Goal: Entertainment & Leisure: Consume media (video, audio)

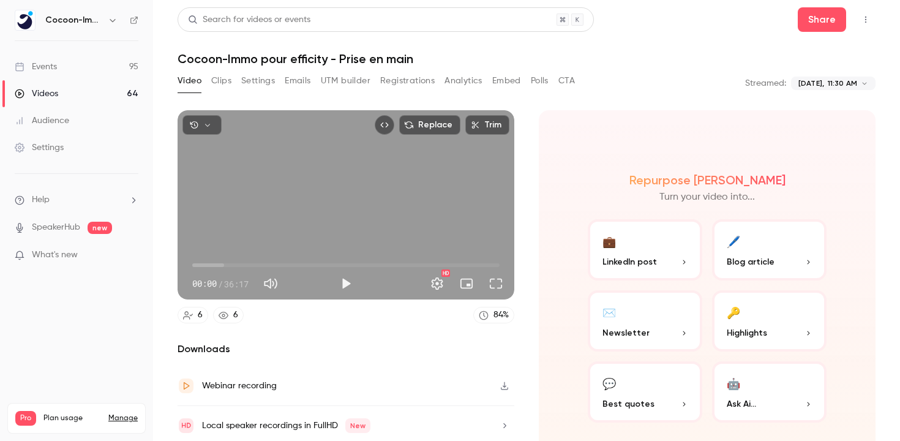
click at [93, 94] on link "Videos 64" at bounding box center [76, 93] width 153 height 27
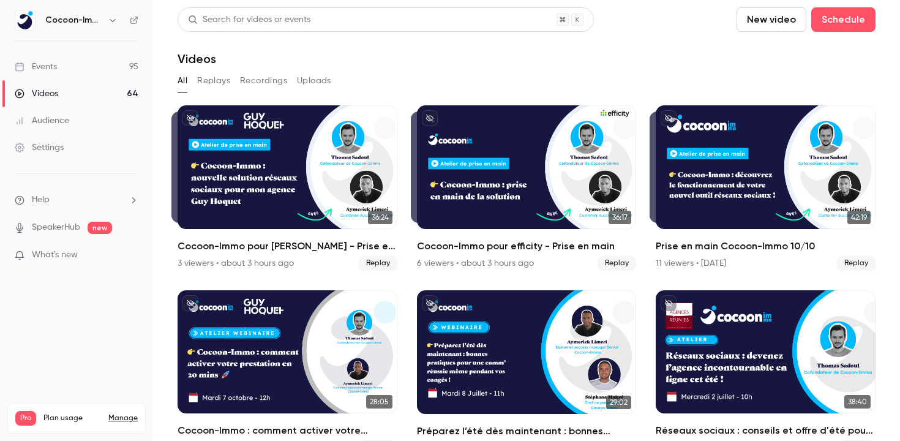
click at [81, 72] on link "Events 95" at bounding box center [76, 66] width 153 height 27
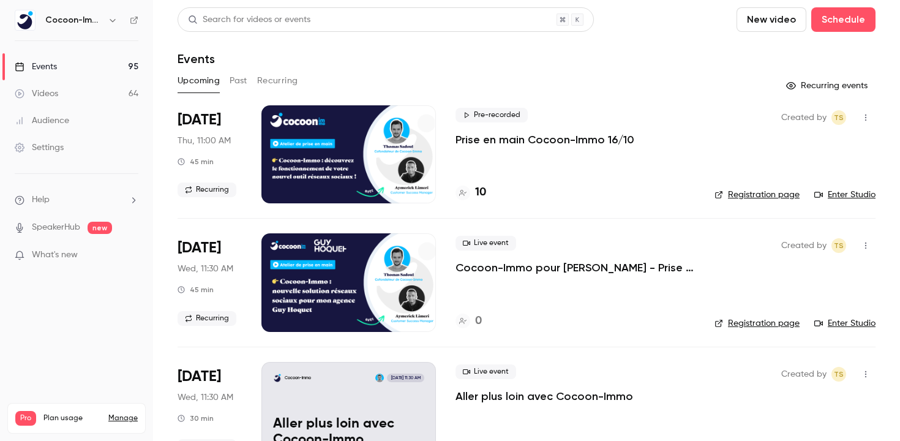
click at [228, 86] on div "Upcoming Past Recurring" at bounding box center [526, 81] width 698 height 20
click at [237, 83] on button "Past" at bounding box center [239, 81] width 18 height 20
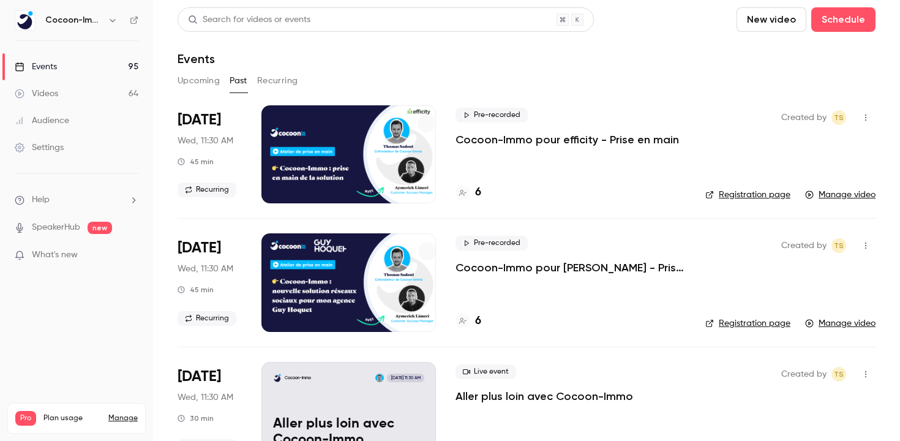
click at [553, 139] on p "Cocoon-Immo pour efficity - Prise en main" at bounding box center [566, 139] width 223 height 15
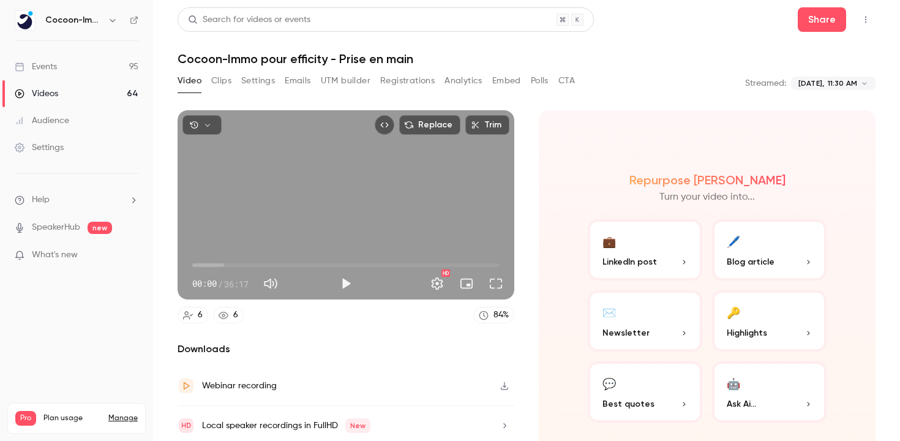
click at [533, 125] on section "Replace Trim 00:00 00:00 / 36:17 HD 6 6 84 % Downloads Webinar recording Local …" at bounding box center [526, 260] width 698 height 300
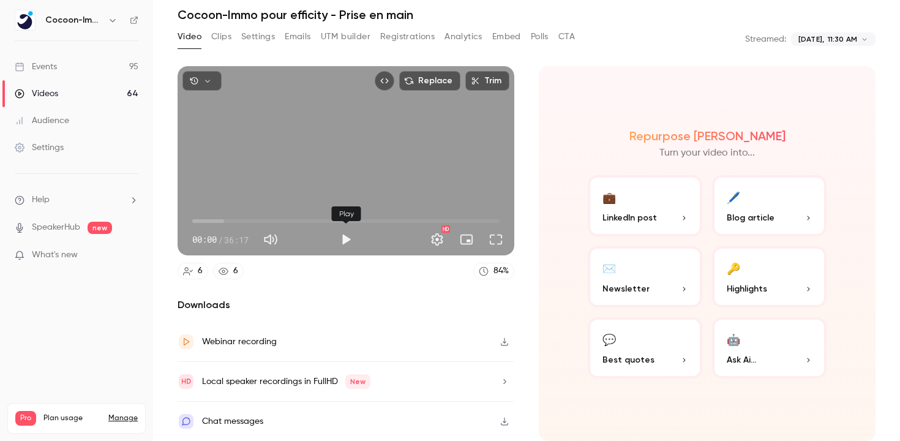
click at [345, 241] on button "Play" at bounding box center [346, 239] width 24 height 24
click at [345, 241] on button "Pause" at bounding box center [346, 239] width 24 height 24
click at [351, 247] on button "Play" at bounding box center [346, 239] width 24 height 24
click at [540, 130] on div "Repurpose Ai Turn your video into... 💼 LinkedIn post 🖊️ Blog article ✉️ Newslet…" at bounding box center [707, 253] width 337 height 375
click at [346, 241] on button "Play" at bounding box center [346, 239] width 24 height 24
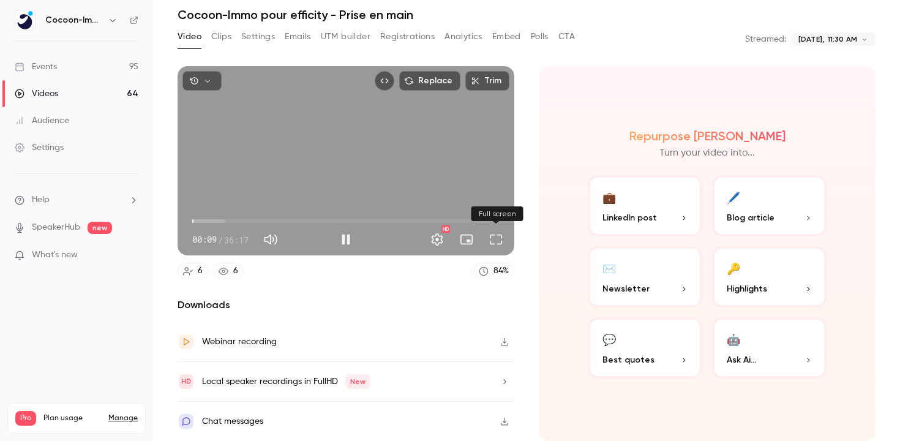
click at [498, 245] on button "Full screen" at bounding box center [496, 239] width 24 height 24
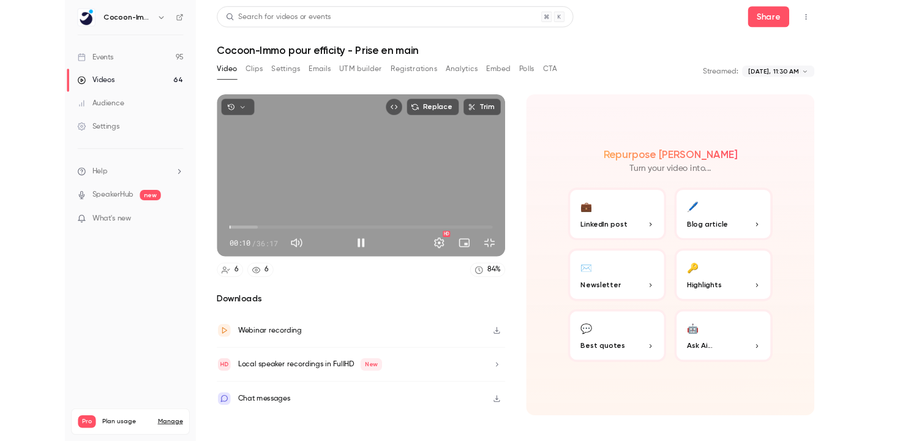
scroll to position [0, 0]
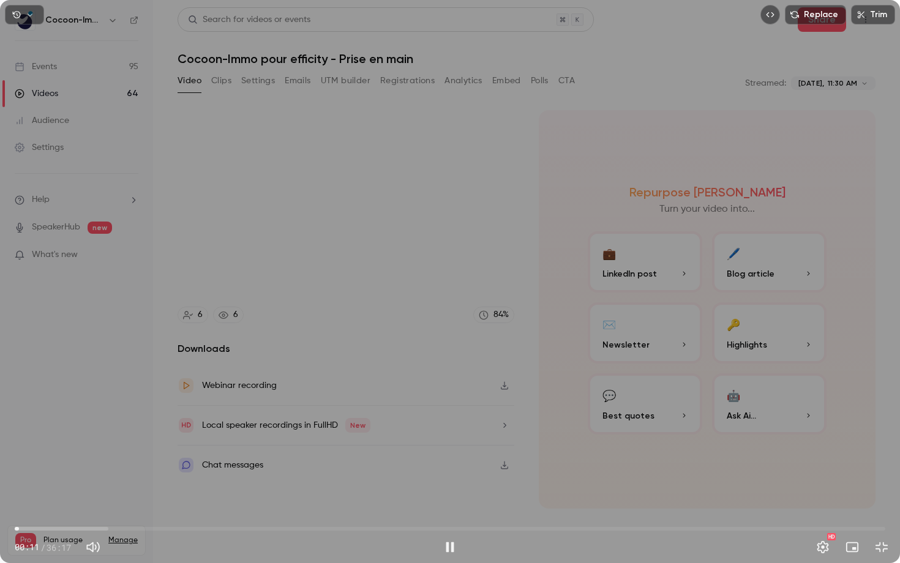
click at [32, 440] on span "00:11" at bounding box center [450, 529] width 870 height 20
click at [43, 440] on span "01:10" at bounding box center [450, 529] width 870 height 20
click at [50, 440] on span "01:11" at bounding box center [450, 529] width 870 height 20
click at [51, 440] on span "01:27" at bounding box center [50, 529] width 4 height 4
click at [56, 440] on span "01:38" at bounding box center [54, 529] width 4 height 4
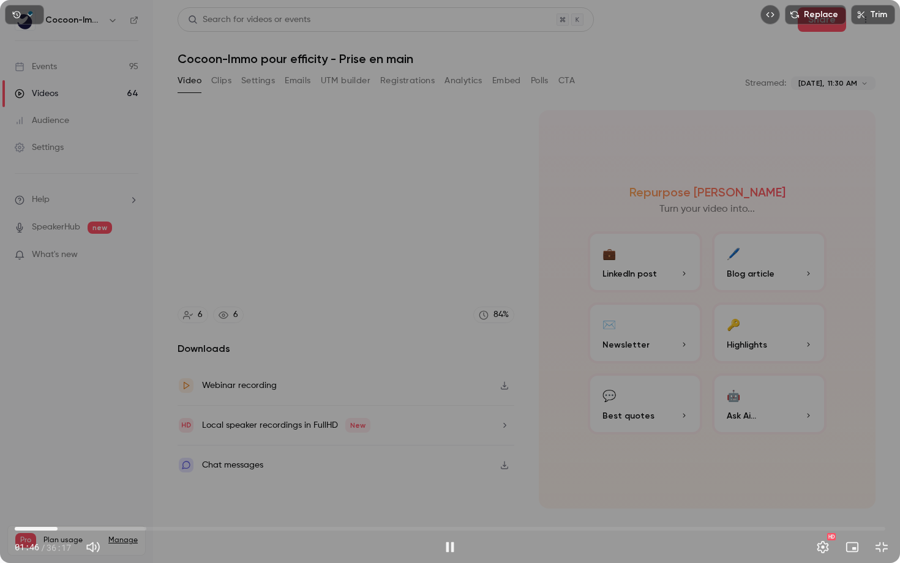
click at [56, 440] on span "01:46" at bounding box center [58, 529] width 4 height 4
click at [55, 440] on span "01:36" at bounding box center [53, 529] width 4 height 4
click at [827, 440] on button "Settings" at bounding box center [822, 547] width 24 height 24
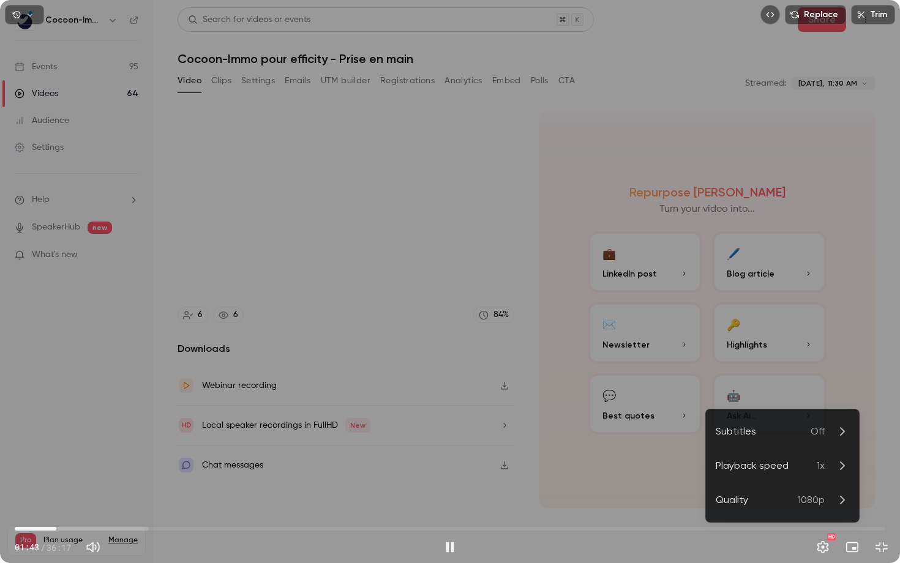
click at [756, 440] on div "Quality" at bounding box center [756, 500] width 82 height 15
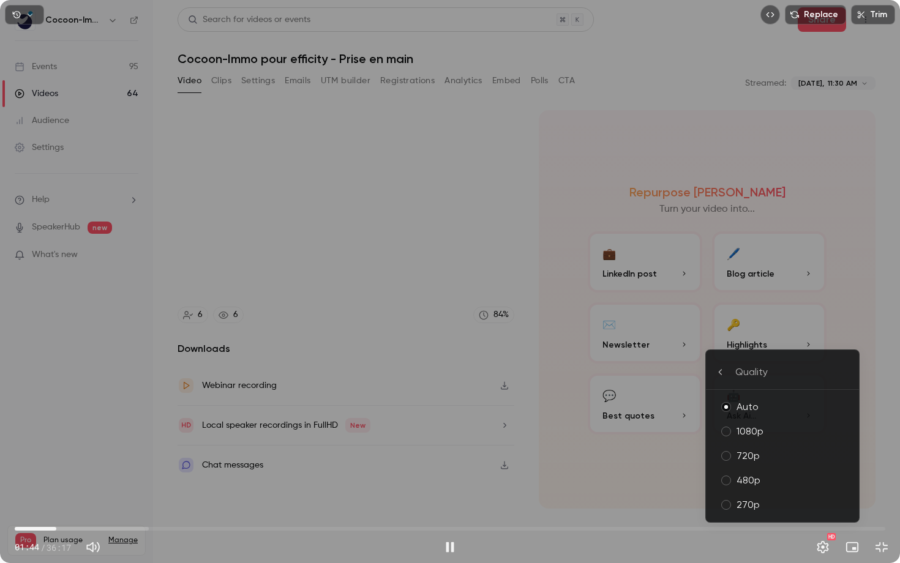
click at [720, 366] on li "Quality" at bounding box center [782, 372] width 153 height 35
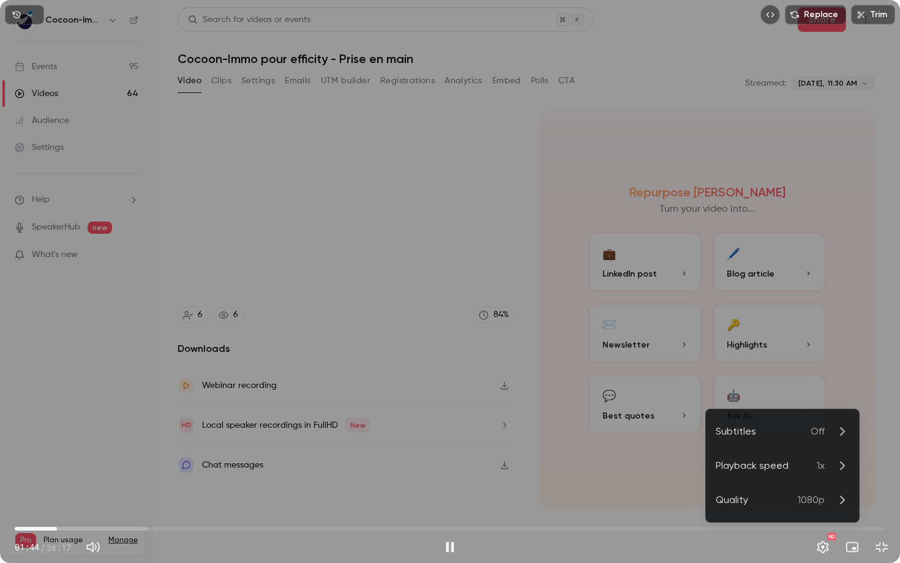
click at [801, 440] on div "Playback speed" at bounding box center [765, 465] width 101 height 15
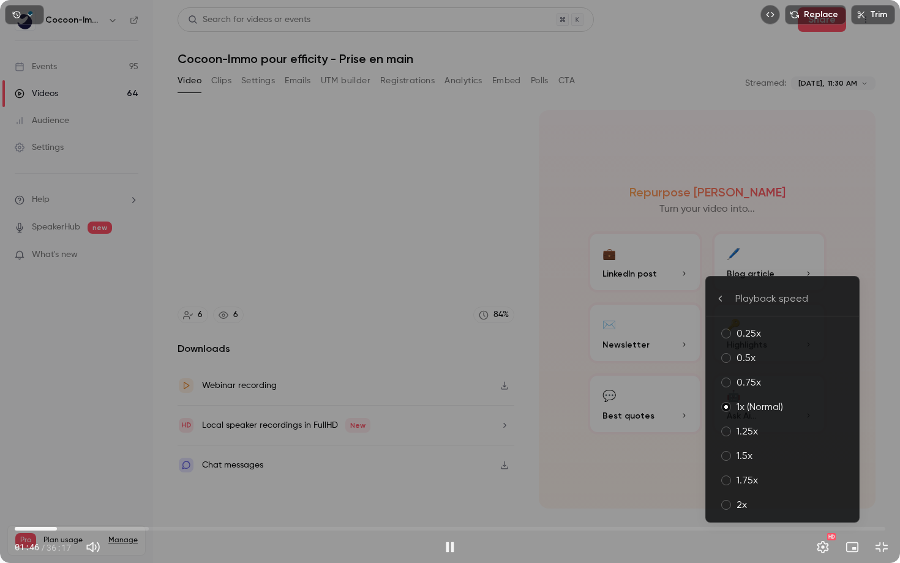
click at [746, 440] on div "2x" at bounding box center [792, 505] width 113 height 15
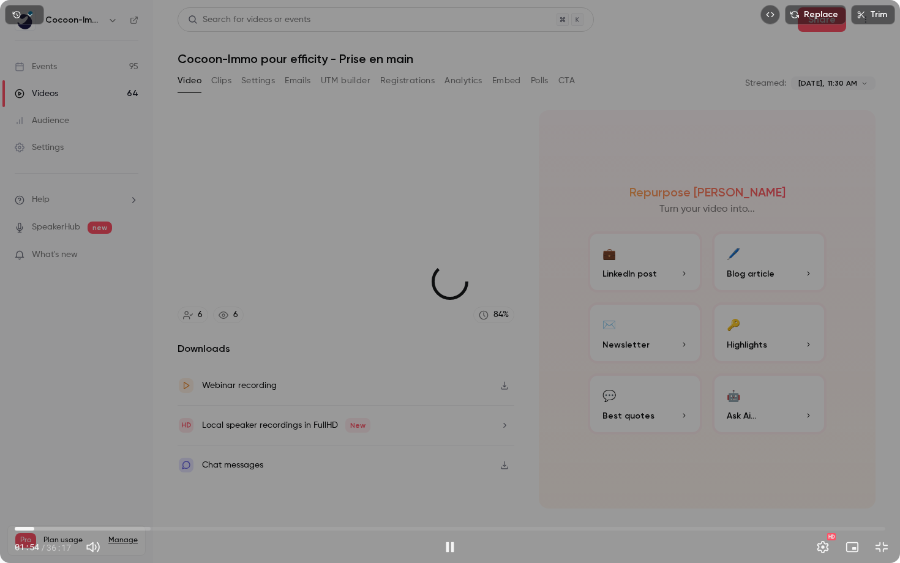
click at [34, 440] on span "00:49" at bounding box center [450, 529] width 870 height 20
click at [30, 440] on span "00:38" at bounding box center [30, 529] width 4 height 4
click at [307, 386] on div "Replace Trim 00:52 00:52 / 36:17 HD" at bounding box center [450, 281] width 900 height 563
click at [34, 440] on span "00:53" at bounding box center [36, 529] width 4 height 4
click at [208, 440] on div "Replace Trim 00:44 00:44 / 36:17 HD" at bounding box center [450, 281] width 900 height 563
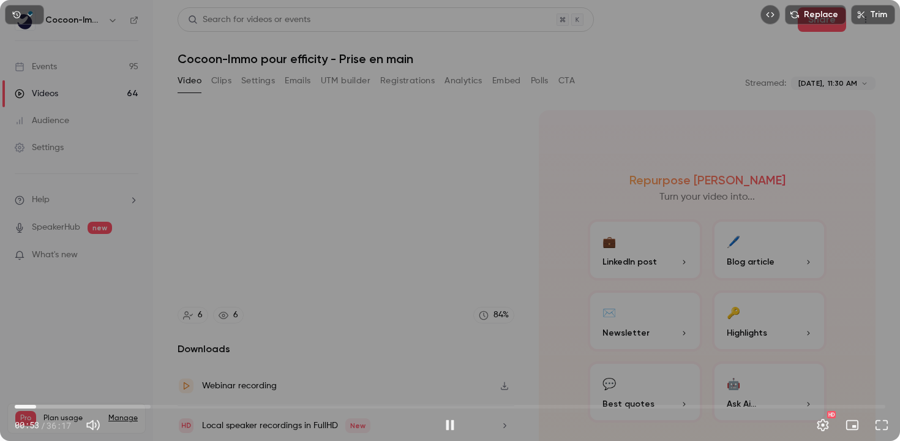
click at [392, 199] on div "Replace Trim 00:53 00:53 / 36:17 HD" at bounding box center [450, 220] width 900 height 441
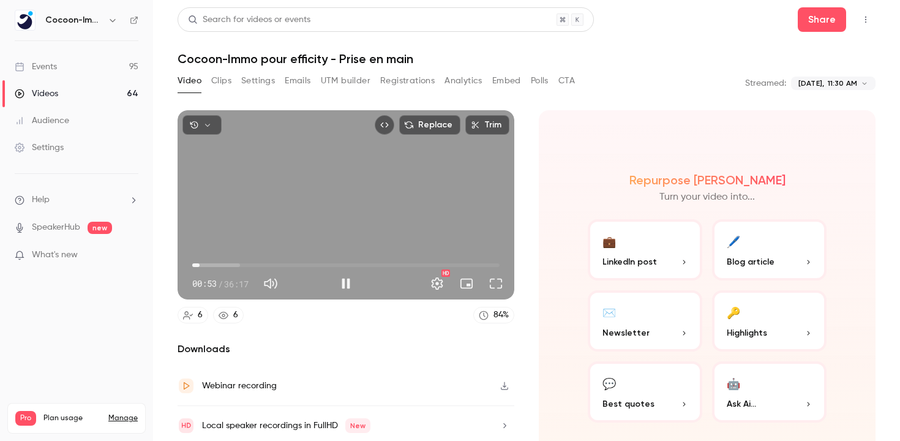
type input "****"
click at [76, 96] on link "Videos 64" at bounding box center [76, 93] width 153 height 27
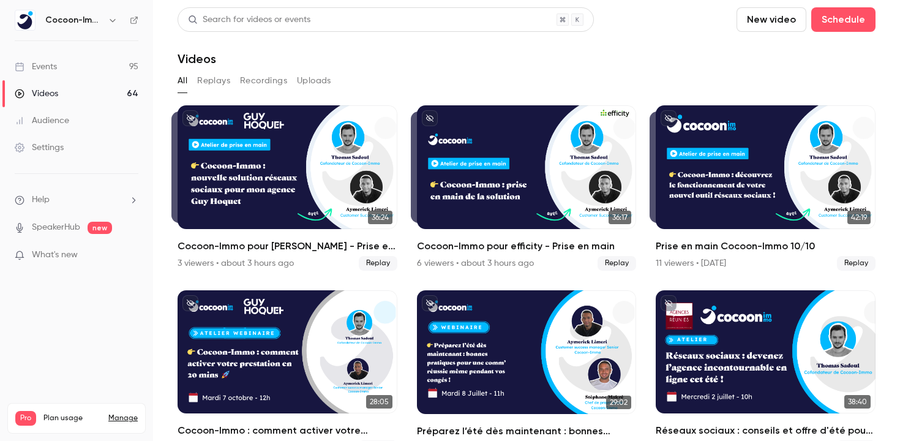
click at [101, 64] on link "Events 95" at bounding box center [76, 66] width 153 height 27
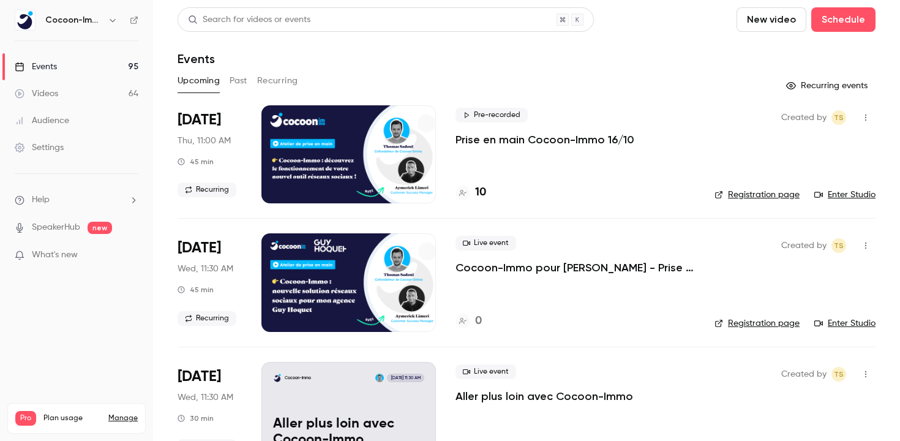
click at [234, 87] on button "Past" at bounding box center [239, 81] width 18 height 20
